Goal: Task Accomplishment & Management: Use online tool/utility

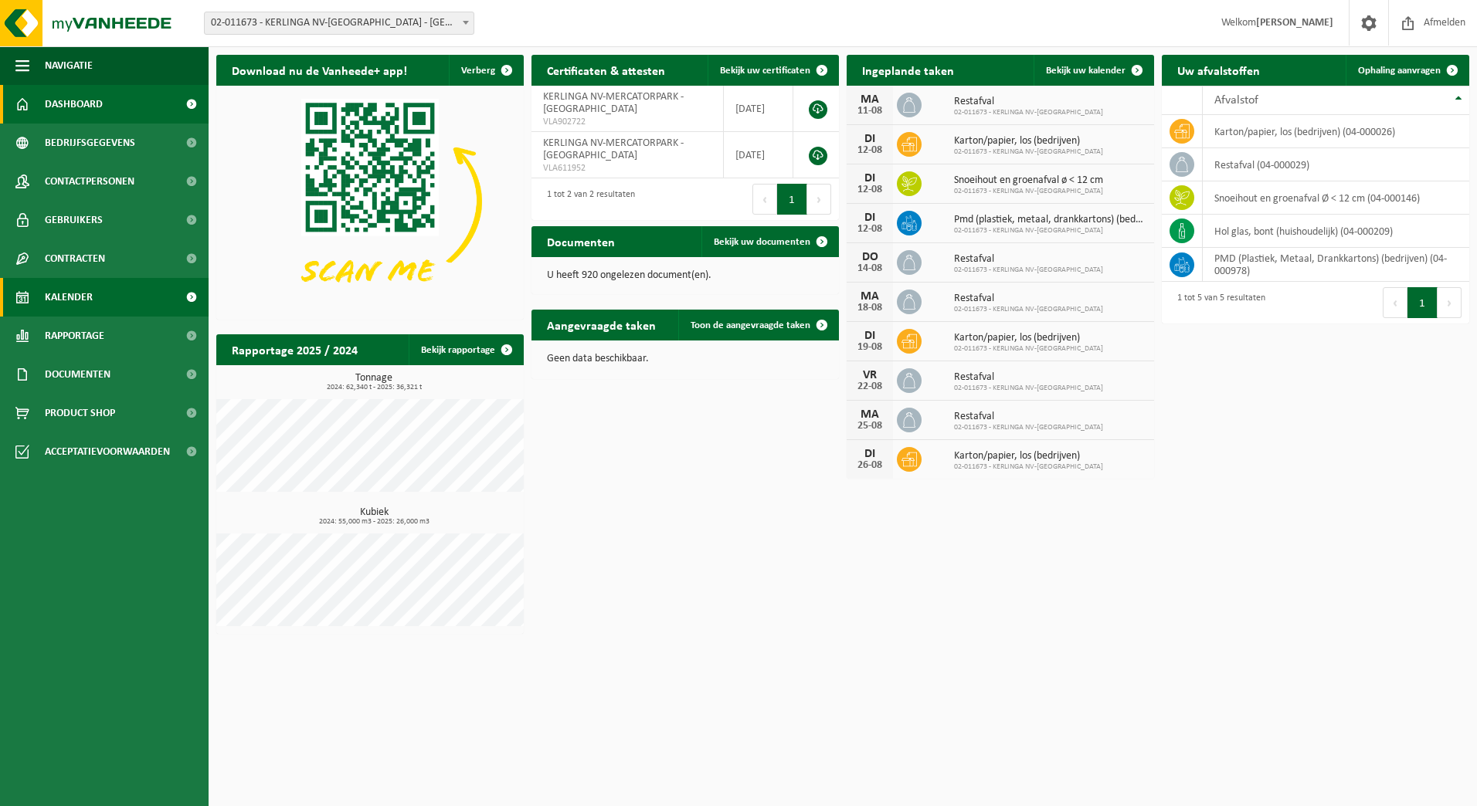
click at [83, 304] on span "Kalender" at bounding box center [69, 297] width 48 height 39
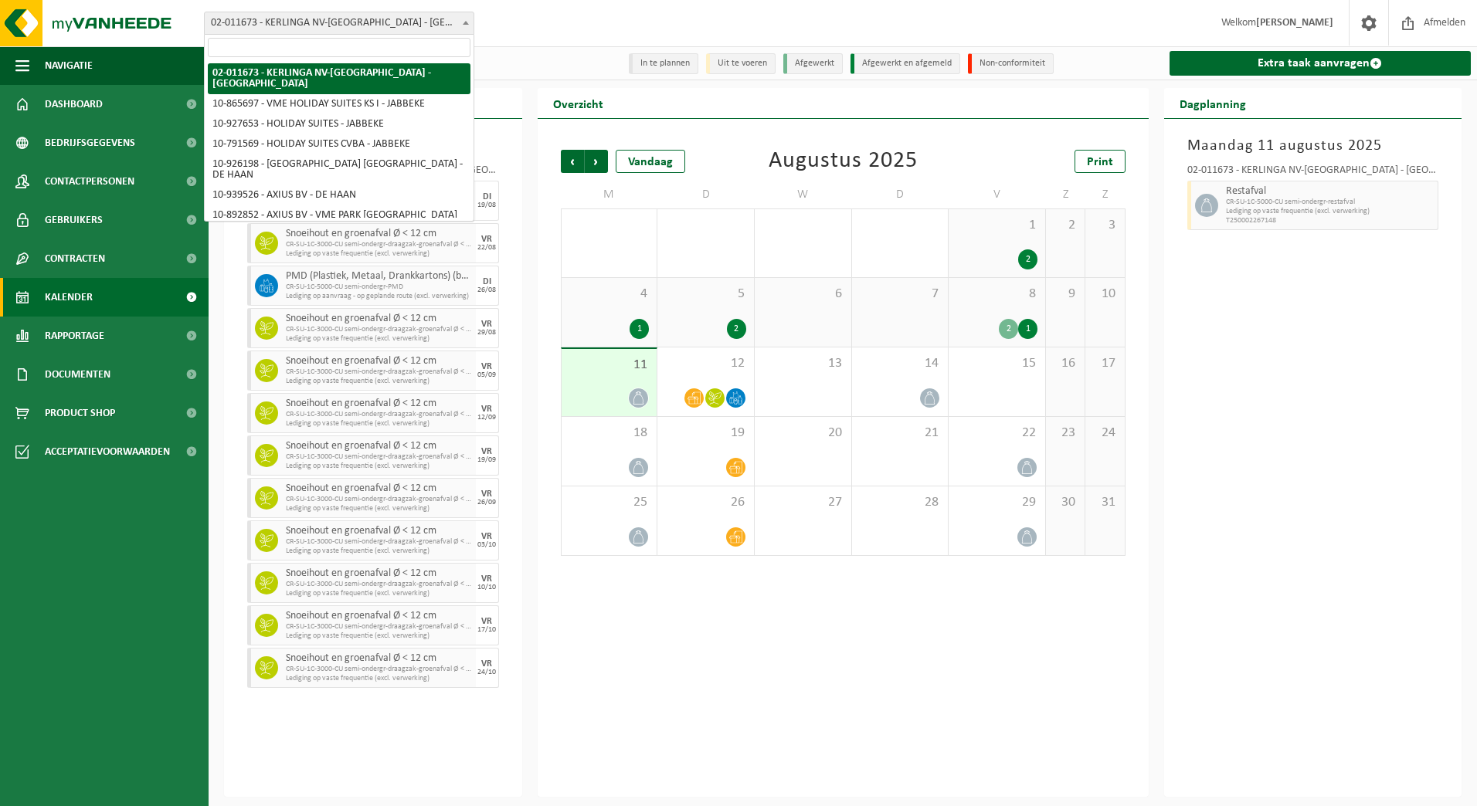
click at [463, 23] on b at bounding box center [466, 23] width 6 height 4
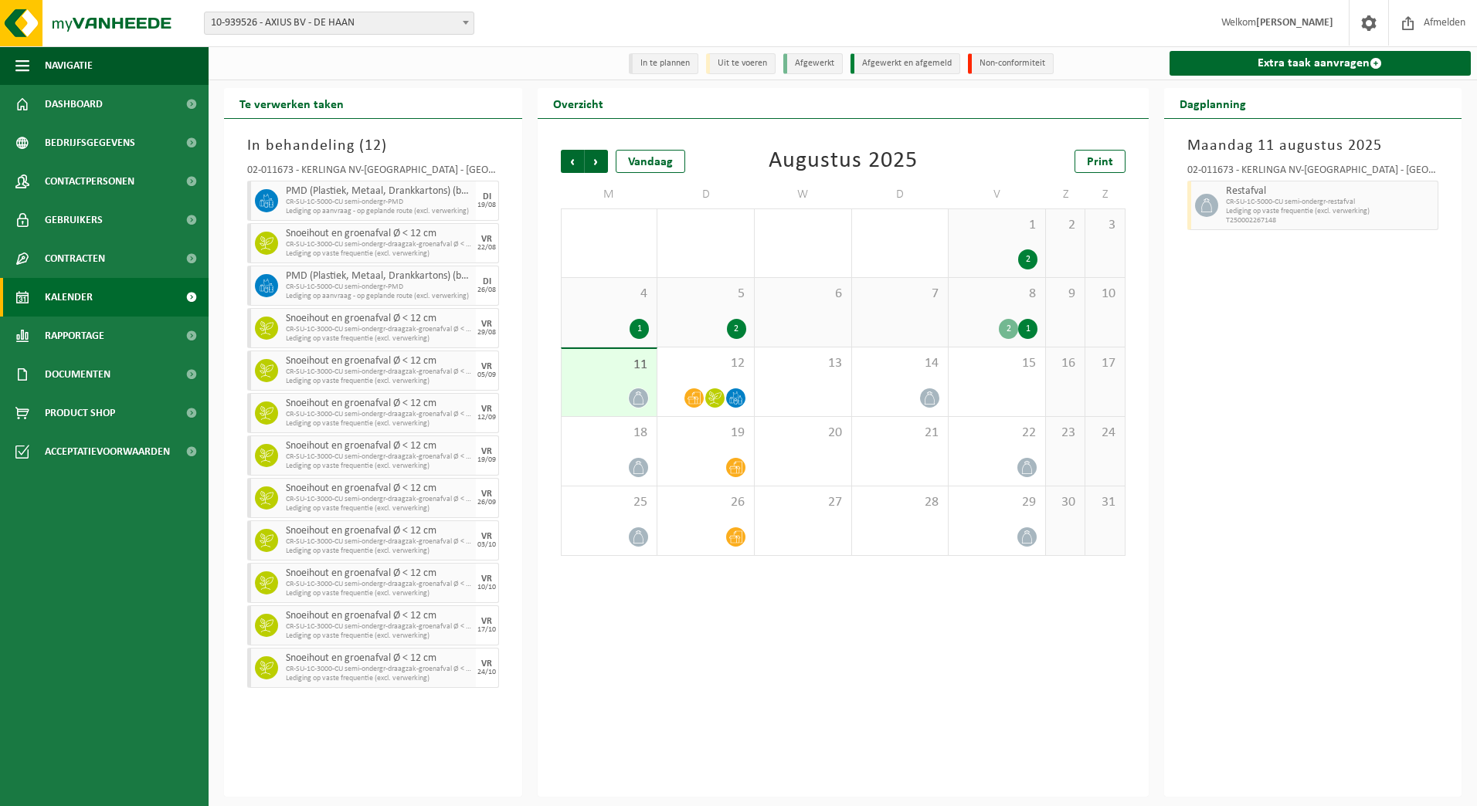
select select "138451"
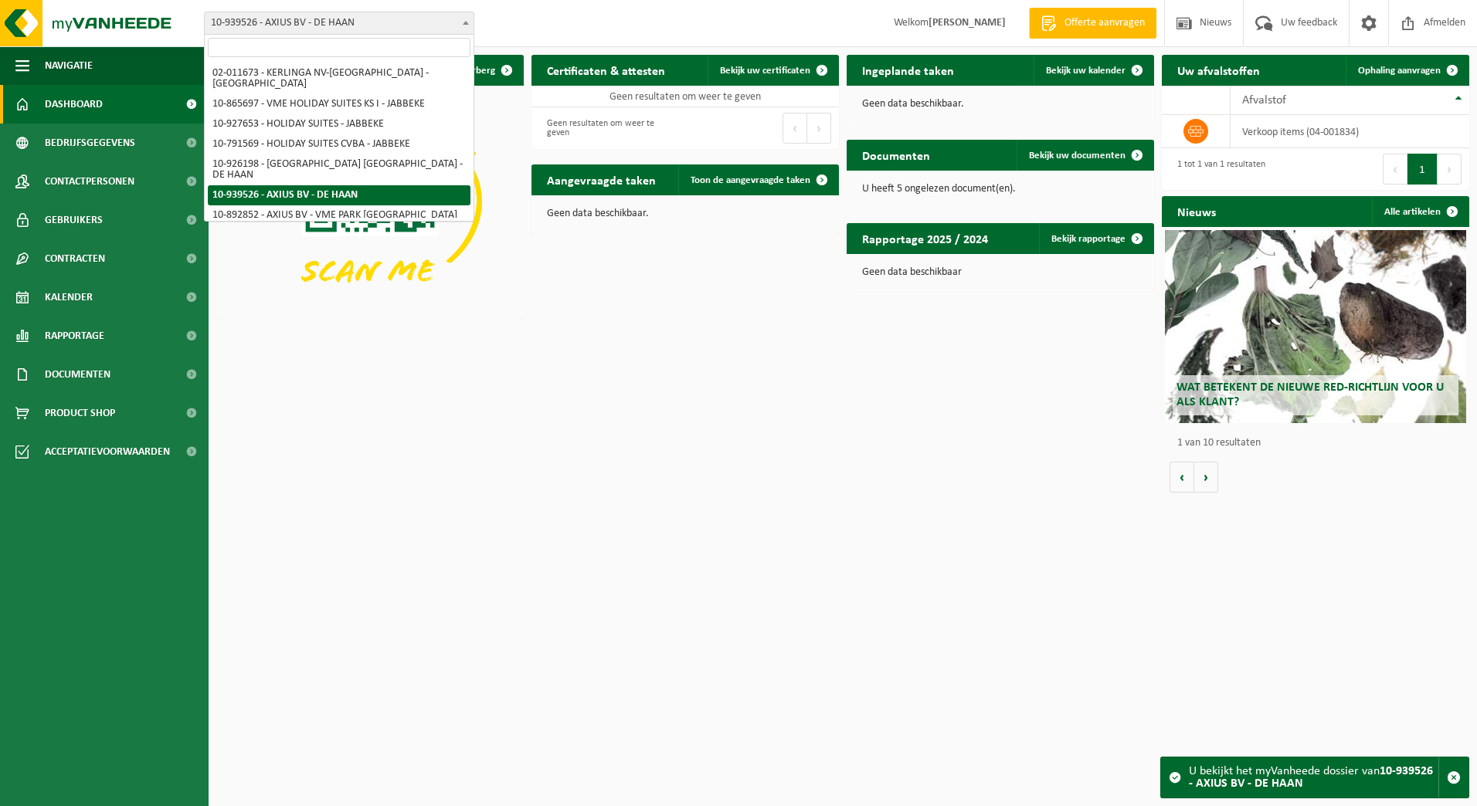
click at [467, 26] on span at bounding box center [465, 22] width 15 height 20
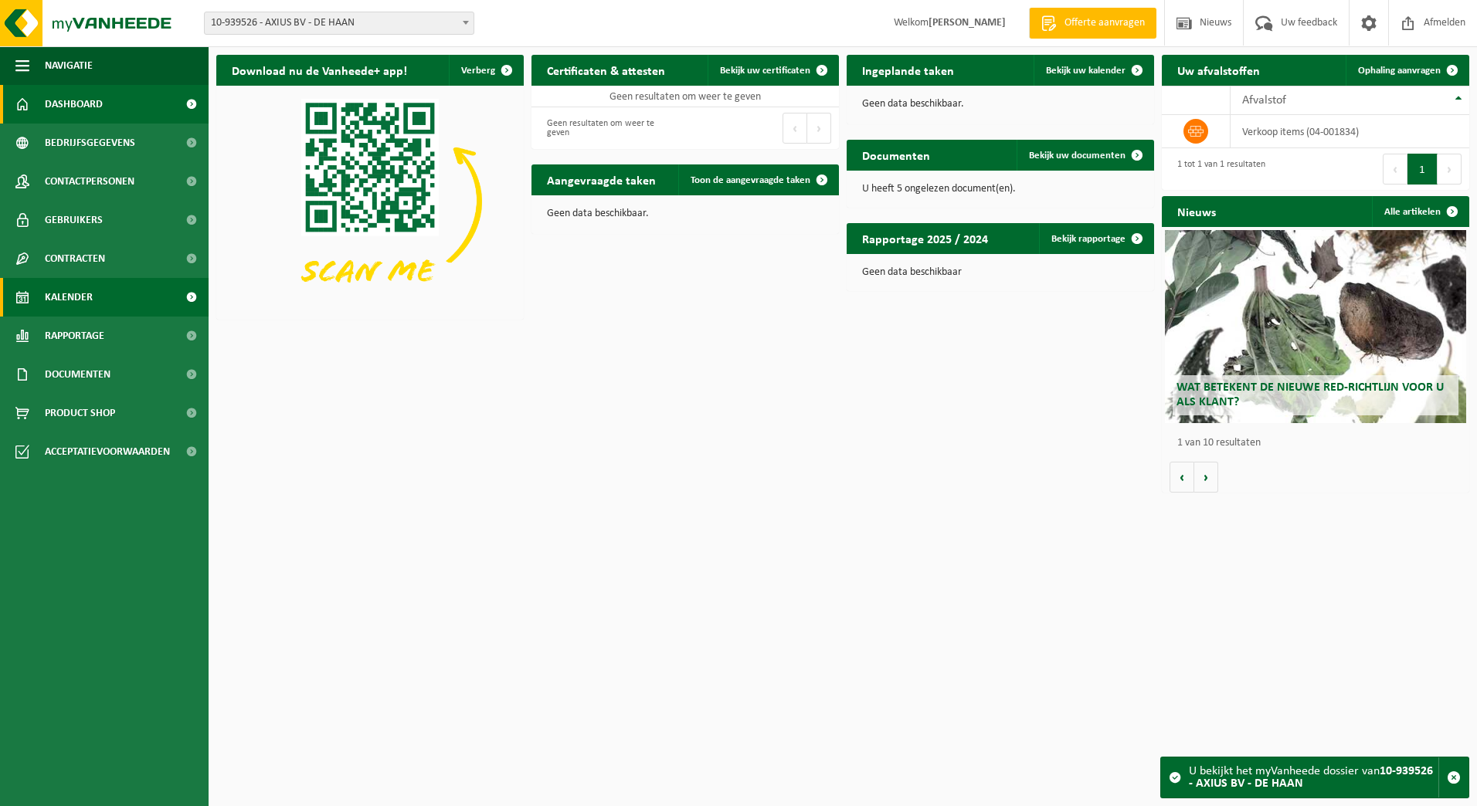
click at [99, 301] on link "Kalender" at bounding box center [104, 297] width 209 height 39
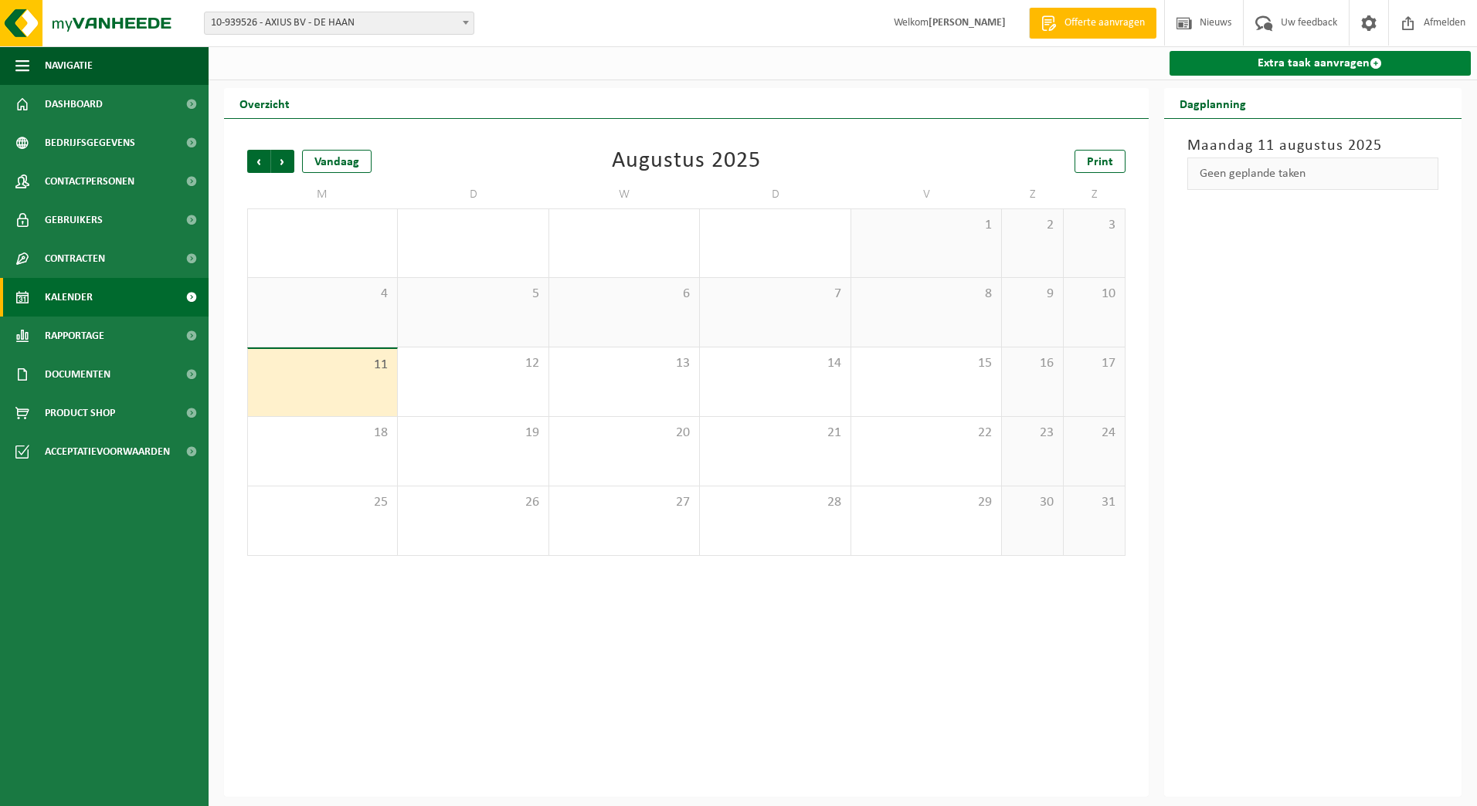
click at [1356, 63] on link "Extra taak aanvragen" at bounding box center [1321, 63] width 302 height 25
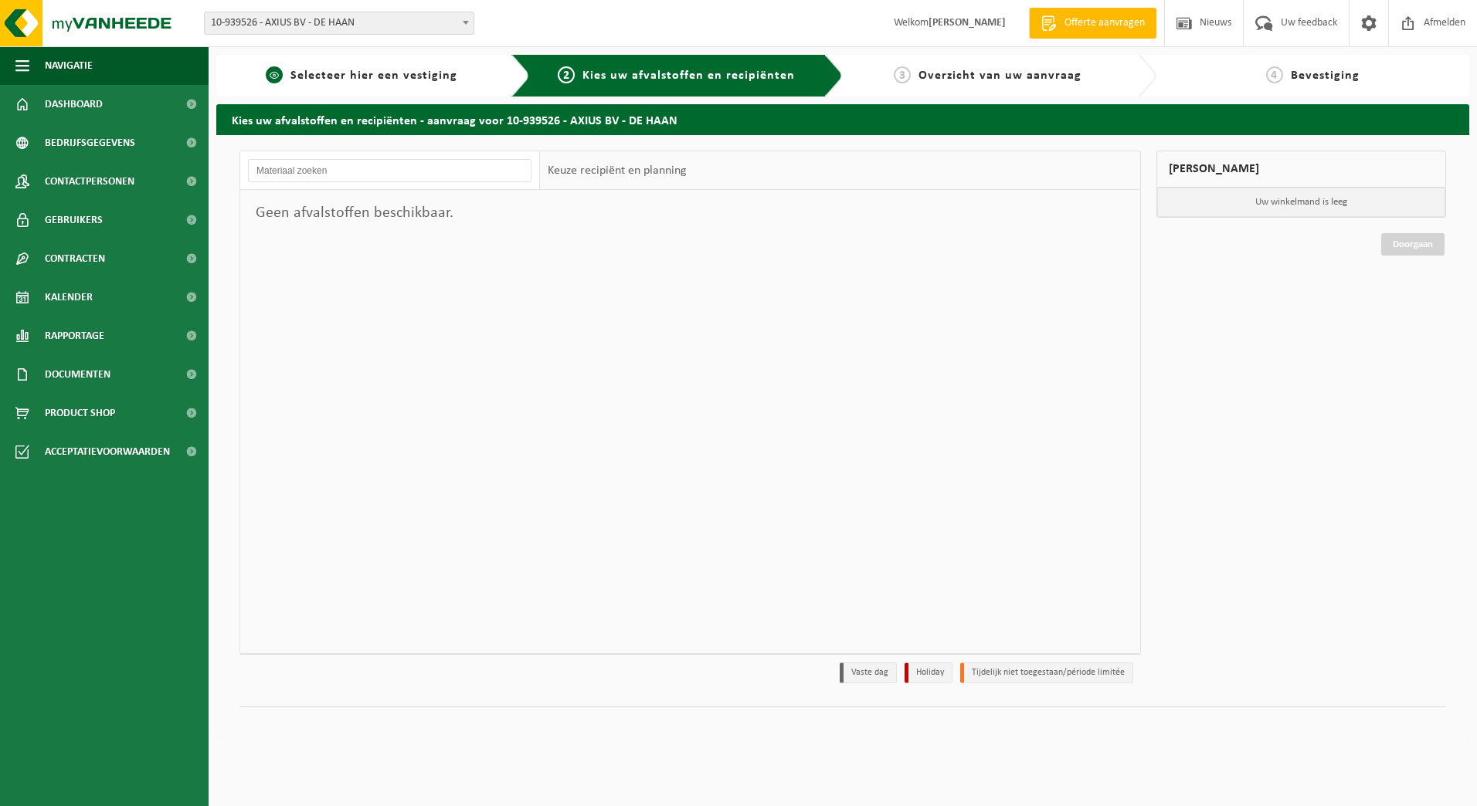
click at [414, 79] on span "Selecteer hier een vestiging" at bounding box center [373, 76] width 167 height 12
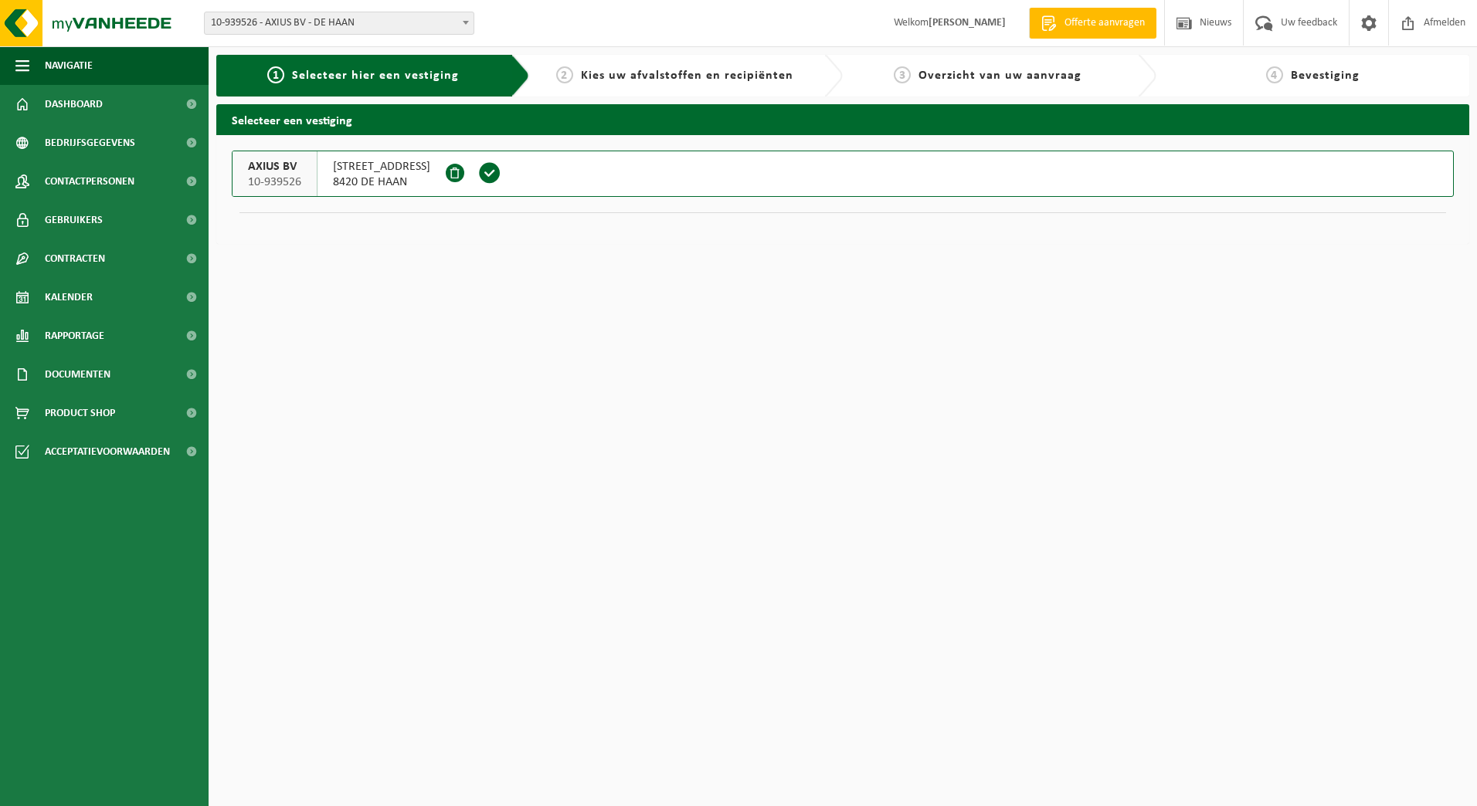
click at [377, 179] on span "8420 DE HAAN" at bounding box center [381, 182] width 97 height 15
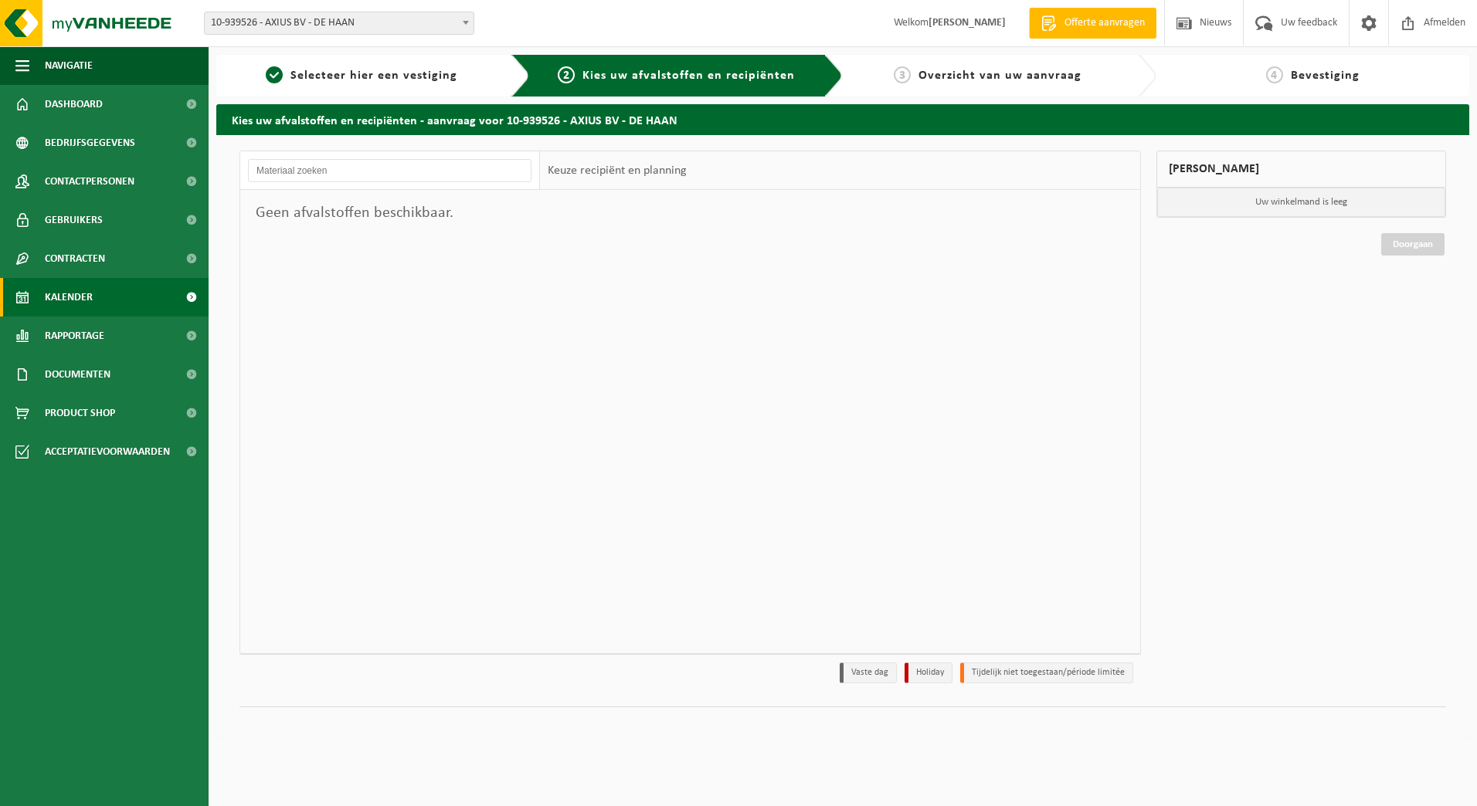
click at [82, 291] on span "Kalender" at bounding box center [69, 297] width 48 height 39
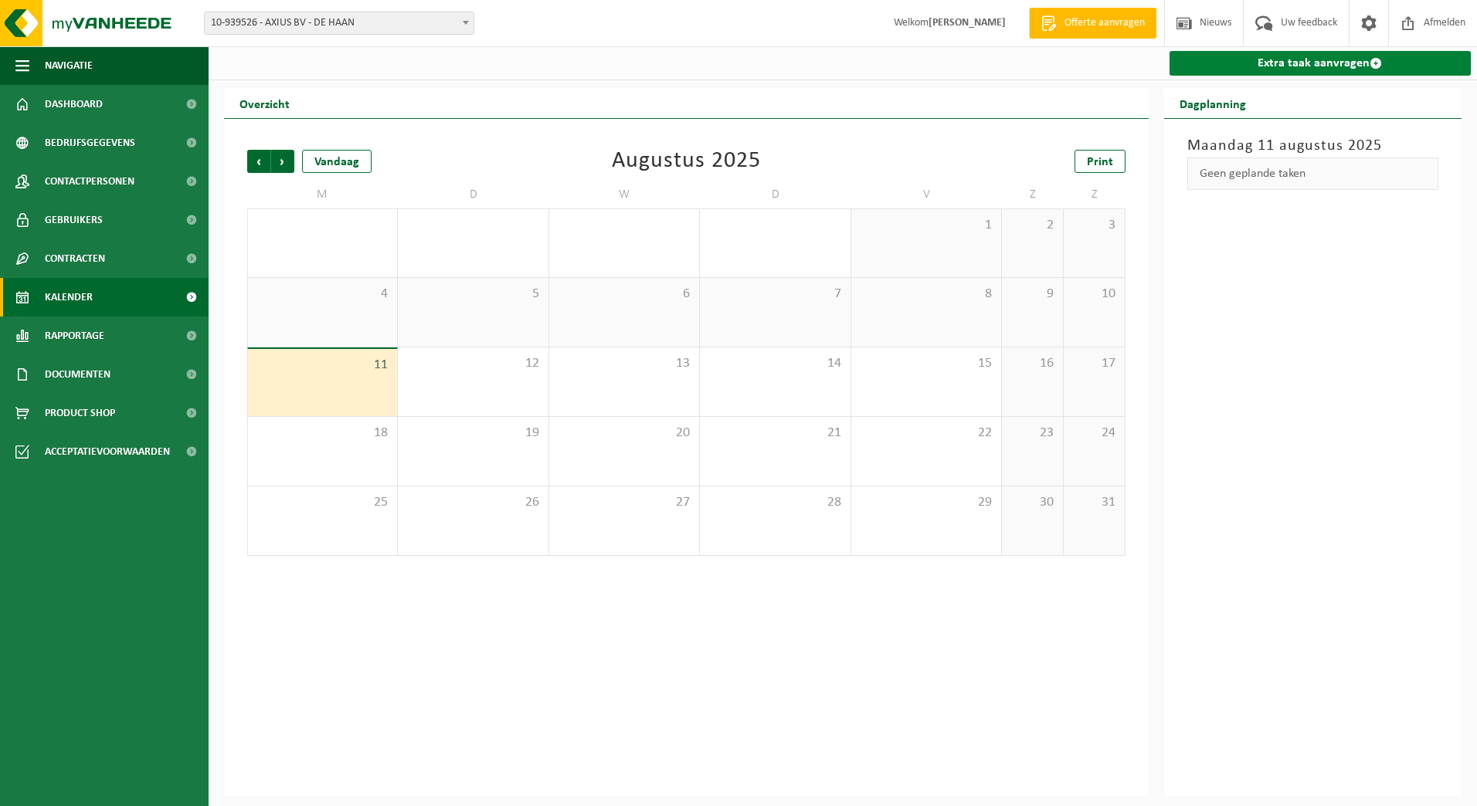
click at [1309, 66] on link "Extra taak aanvragen" at bounding box center [1321, 63] width 302 height 25
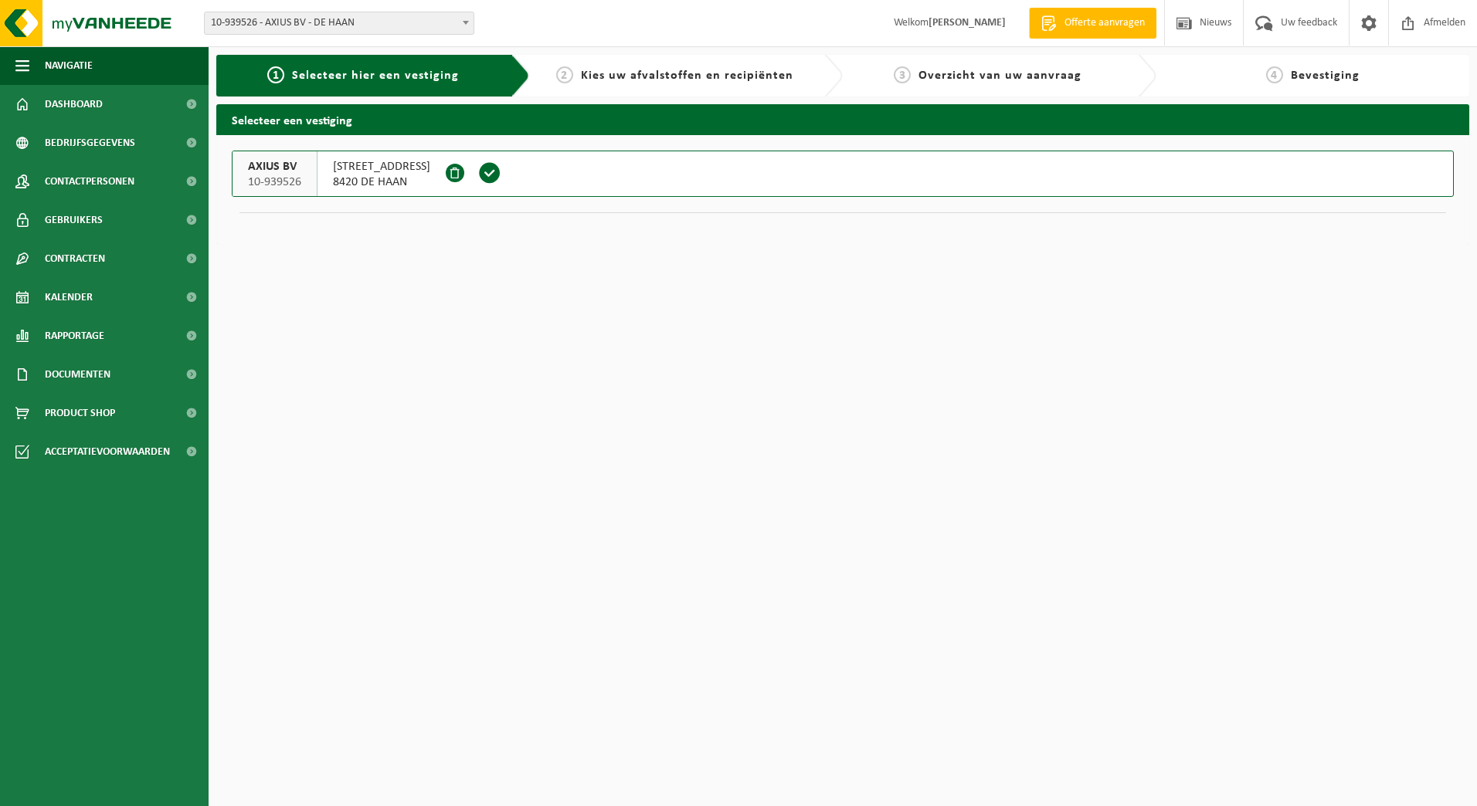
click at [357, 180] on span "8420 DE HAAN" at bounding box center [381, 182] width 97 height 15
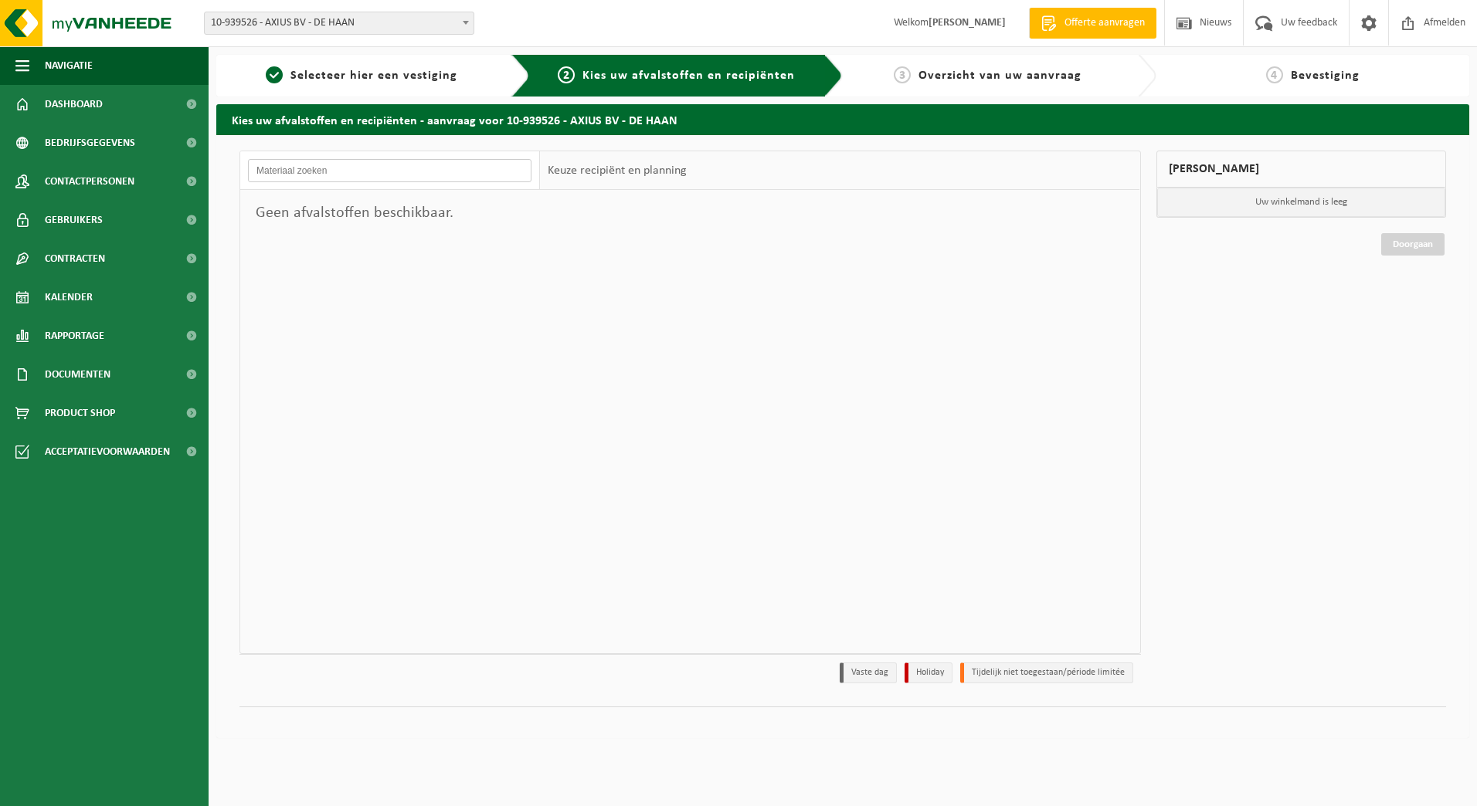
drag, startPoint x: 393, startPoint y: 177, endPoint x: 438, endPoint y: 181, distance: 45.0
click at [393, 177] on input "text" at bounding box center [390, 170] width 284 height 23
click at [482, 171] on input "text" at bounding box center [390, 170] width 284 height 23
drag, startPoint x: 470, startPoint y: 168, endPoint x: 314, endPoint y: 164, distance: 156.9
click at [314, 164] on input "text" at bounding box center [390, 170] width 284 height 23
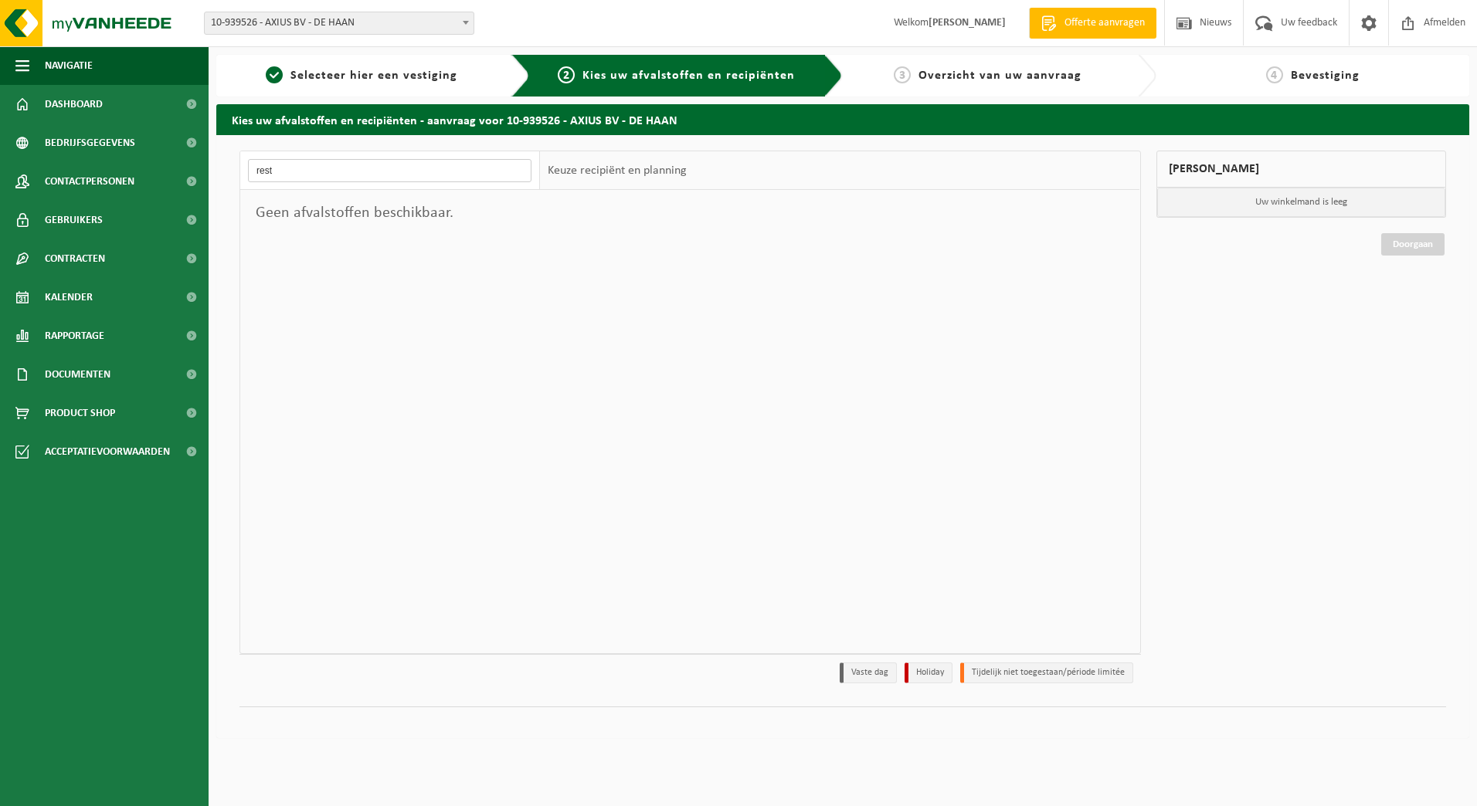
type input "rest"
click at [461, 27] on span at bounding box center [465, 22] width 15 height 20
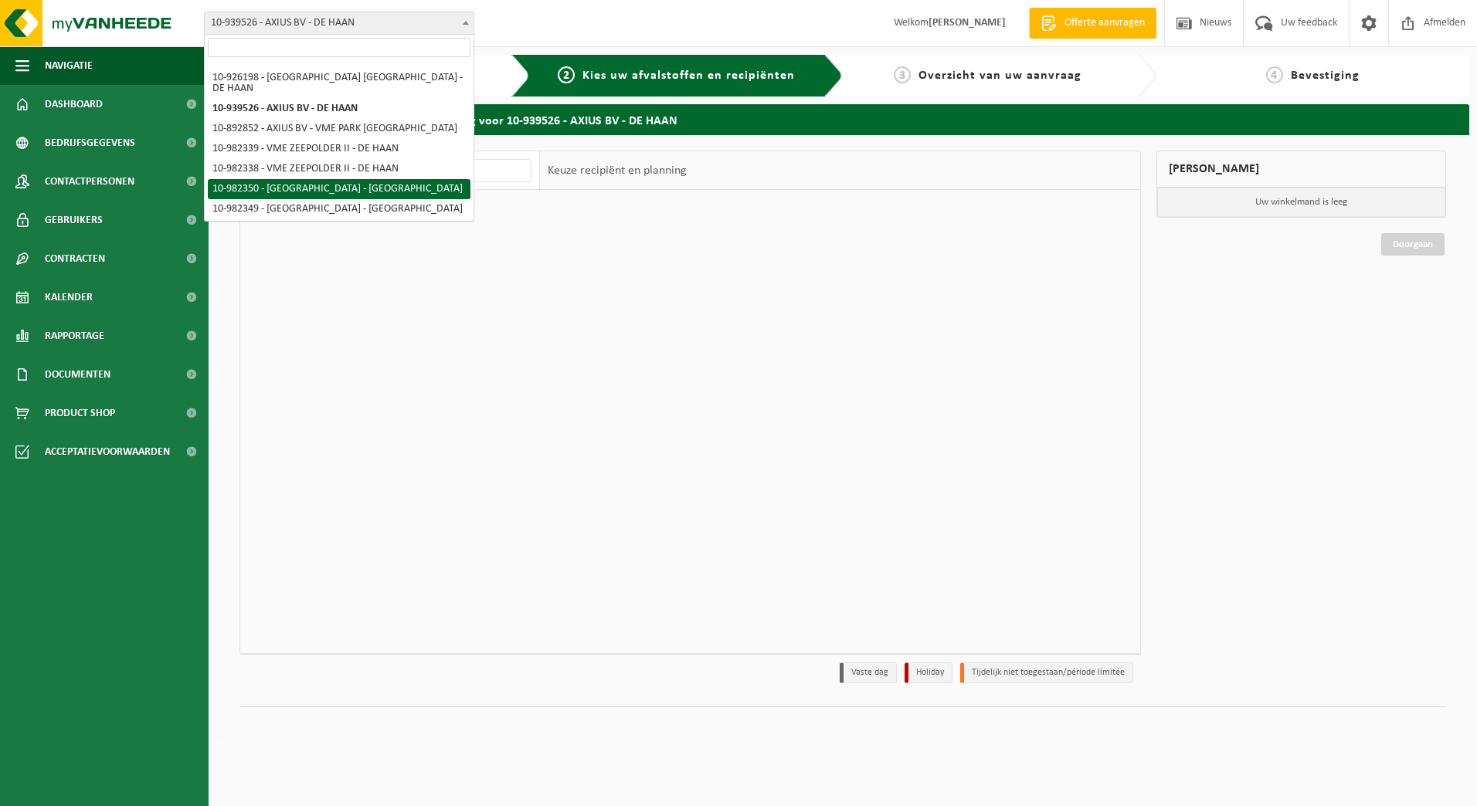
scroll to position [88, 0]
select select "162521"
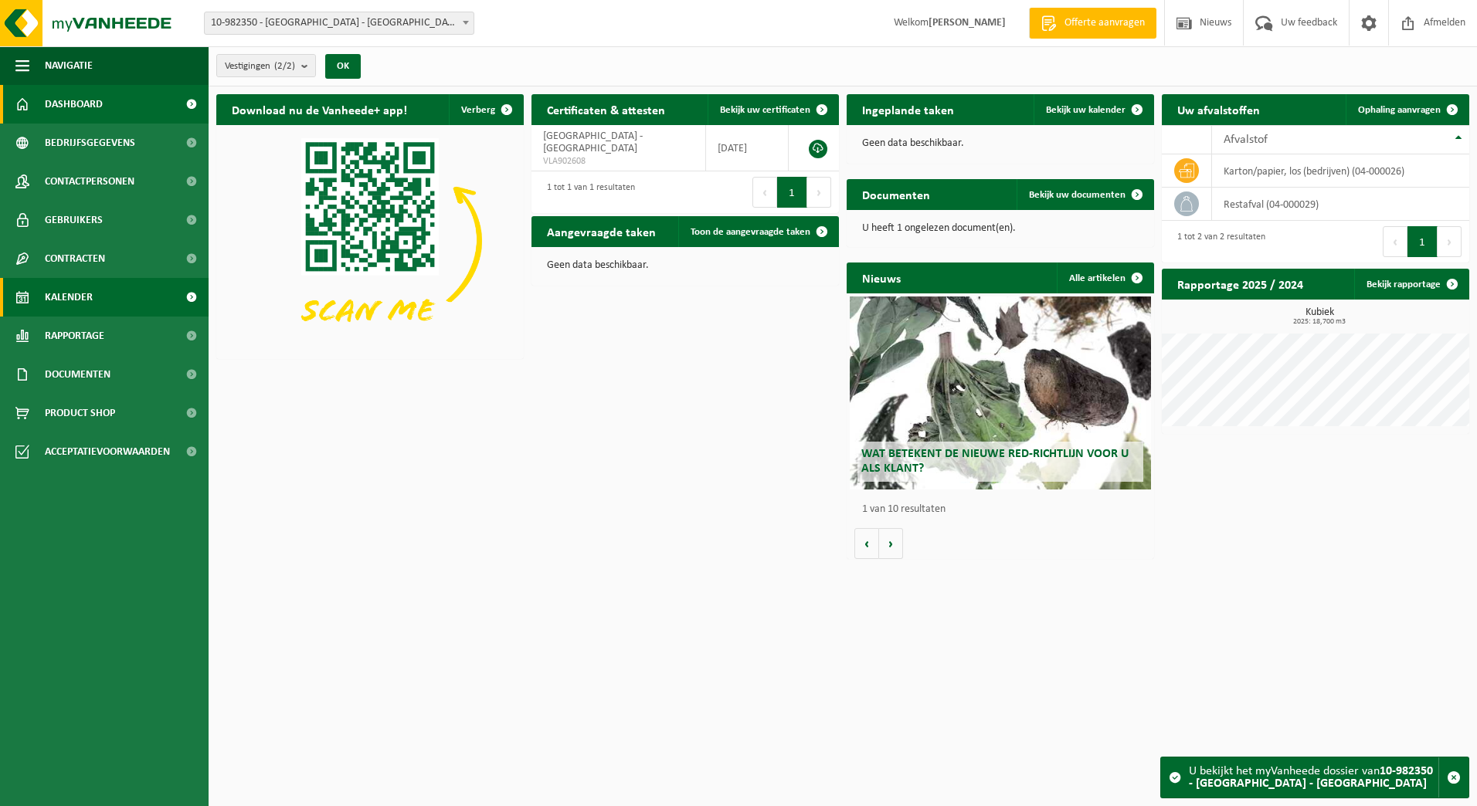
click at [92, 302] on span "Kalender" at bounding box center [69, 297] width 48 height 39
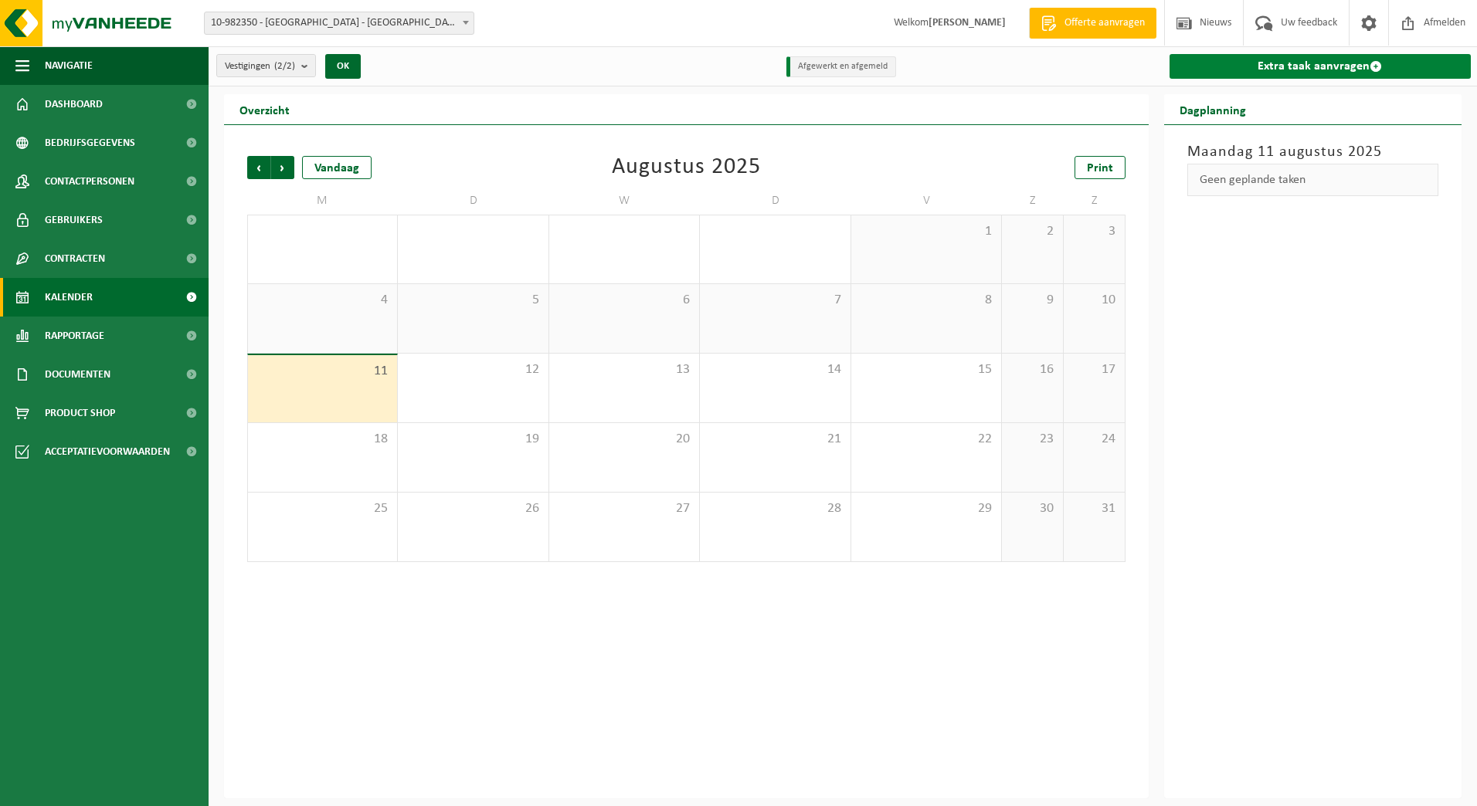
click at [1235, 70] on link "Extra taak aanvragen" at bounding box center [1321, 66] width 302 height 25
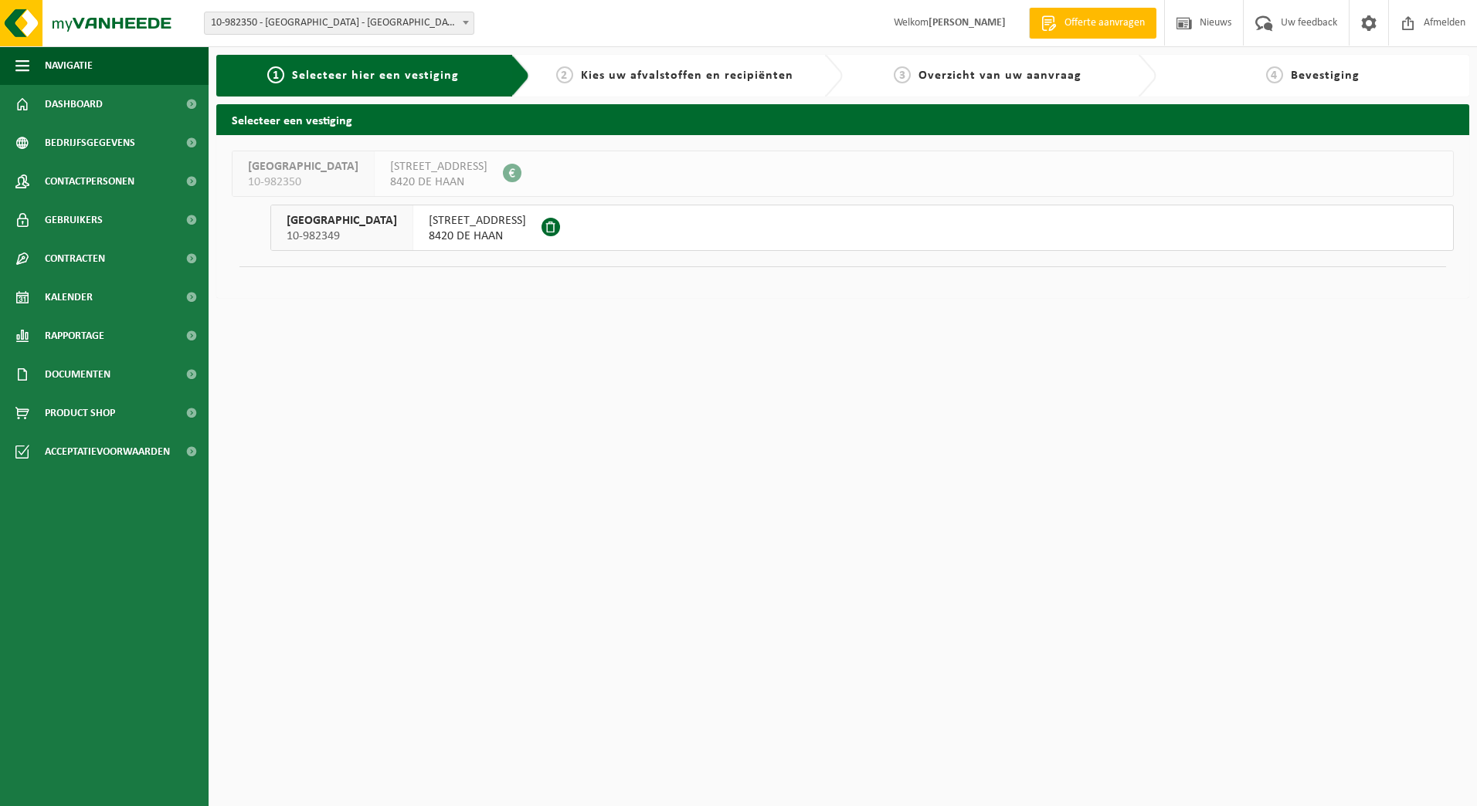
click at [429, 221] on span "BREDEWEG 113" at bounding box center [477, 220] width 97 height 15
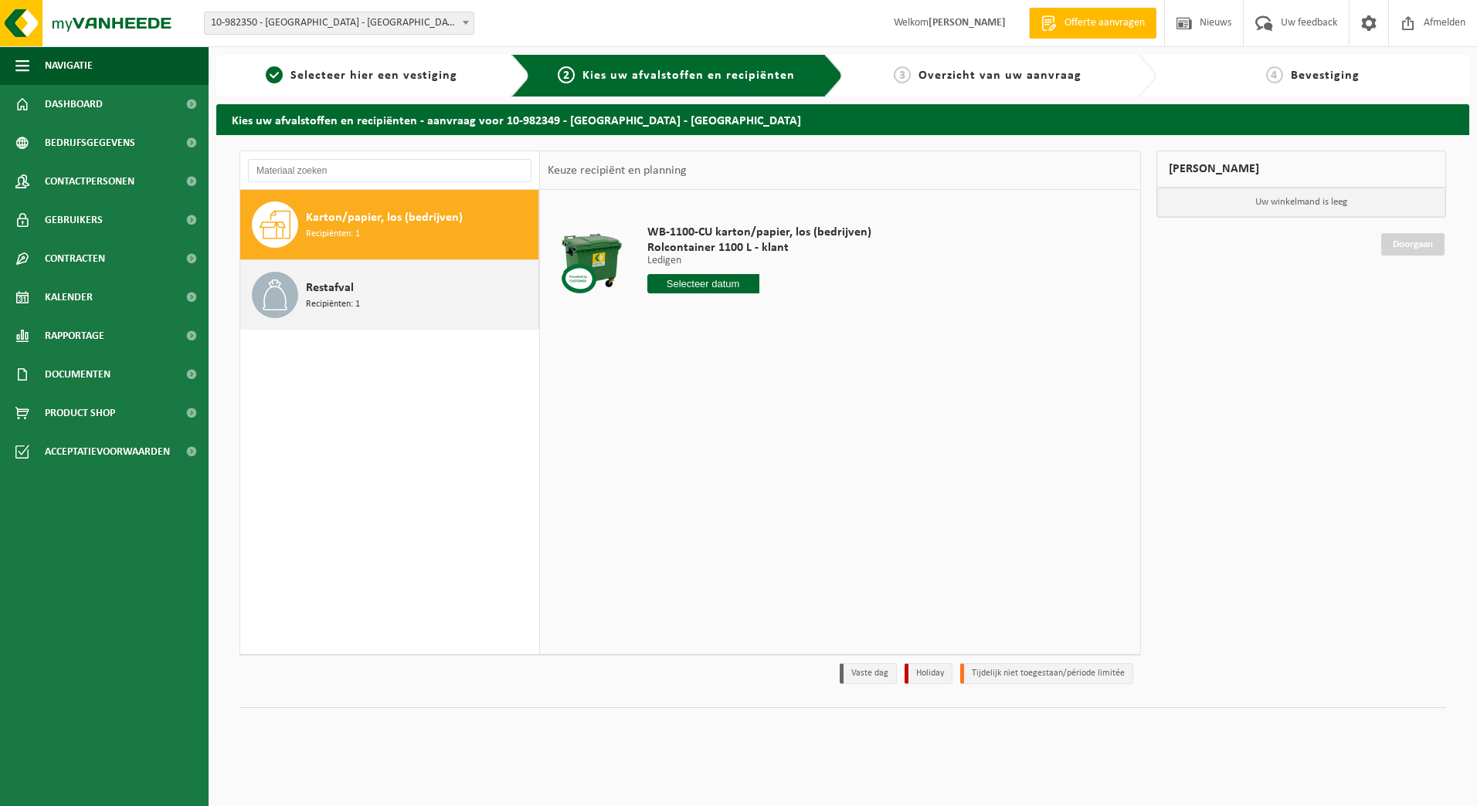
click at [349, 299] on span "Recipiënten: 1" at bounding box center [333, 304] width 54 height 15
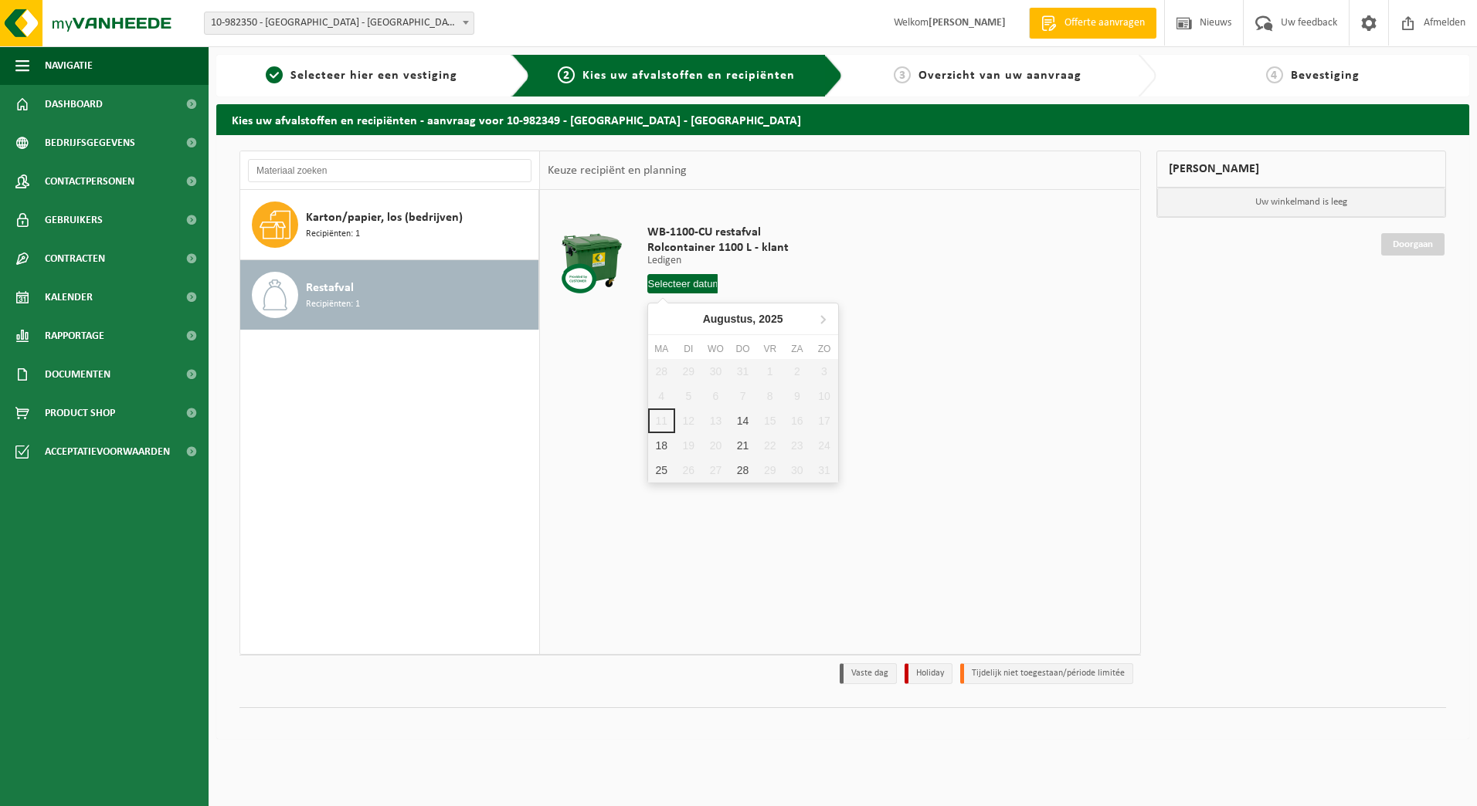
click at [675, 279] on input "text" at bounding box center [682, 283] width 71 height 19
click at [743, 416] on div "14" at bounding box center [742, 421] width 27 height 25
type input "Van [DATE]"
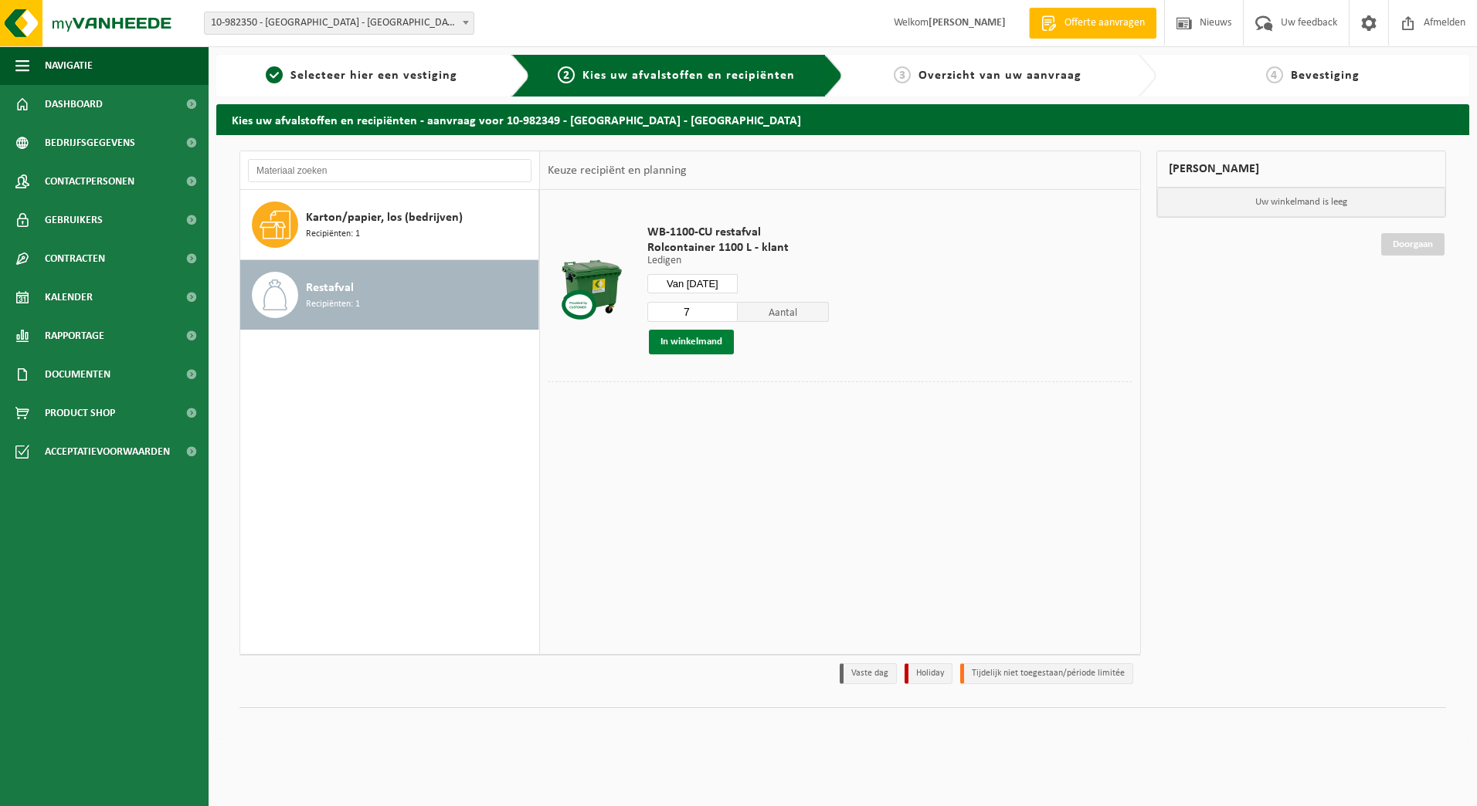
click at [702, 342] on button "In winkelmand" at bounding box center [691, 342] width 85 height 25
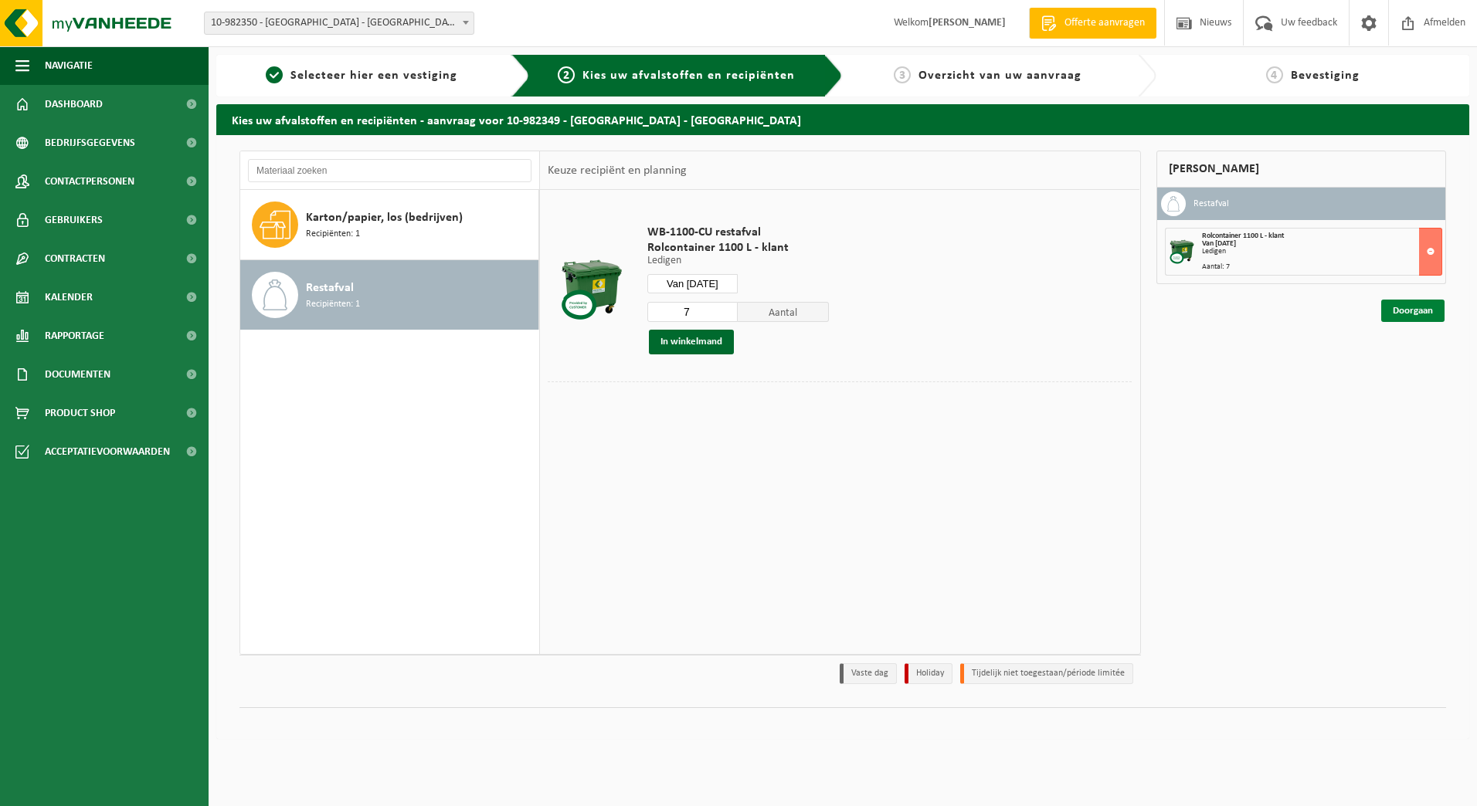
click at [1419, 308] on link "Doorgaan" at bounding box center [1412, 311] width 63 height 22
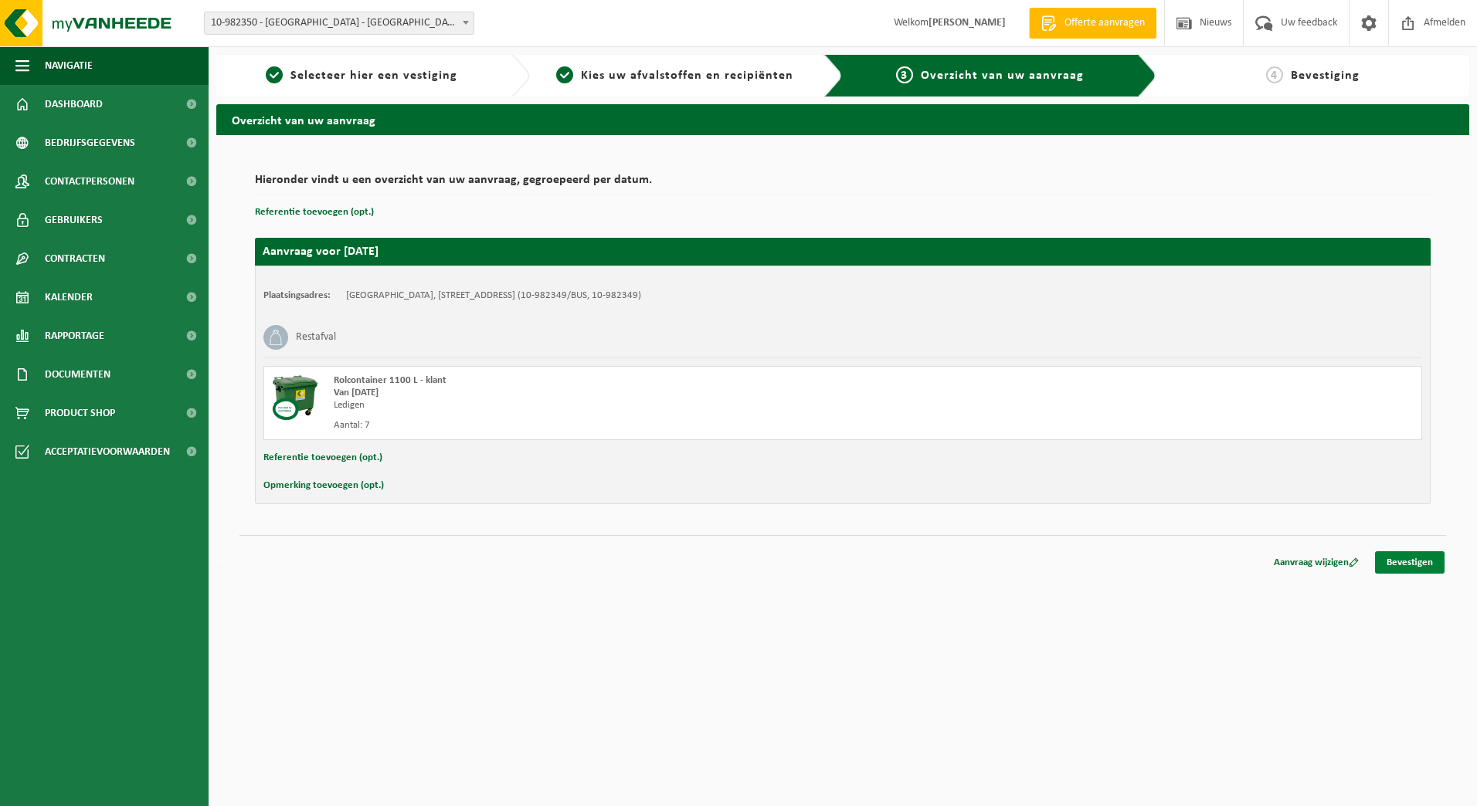
click at [1420, 562] on link "Bevestigen" at bounding box center [1410, 563] width 70 height 22
